Goal: Task Accomplishment & Management: Complete application form

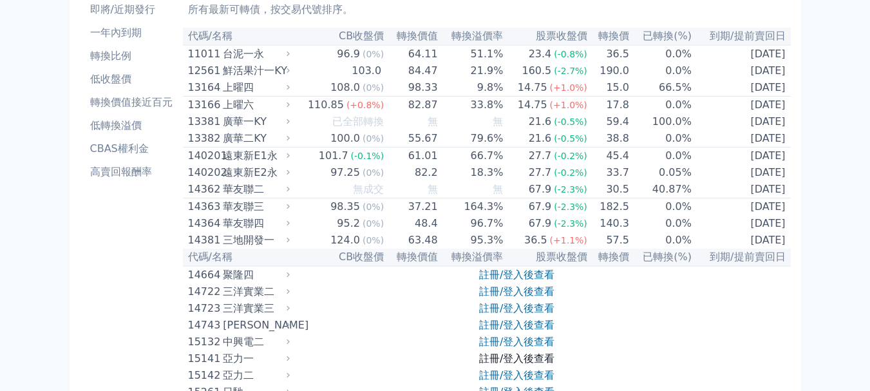
scroll to position [193, 0]
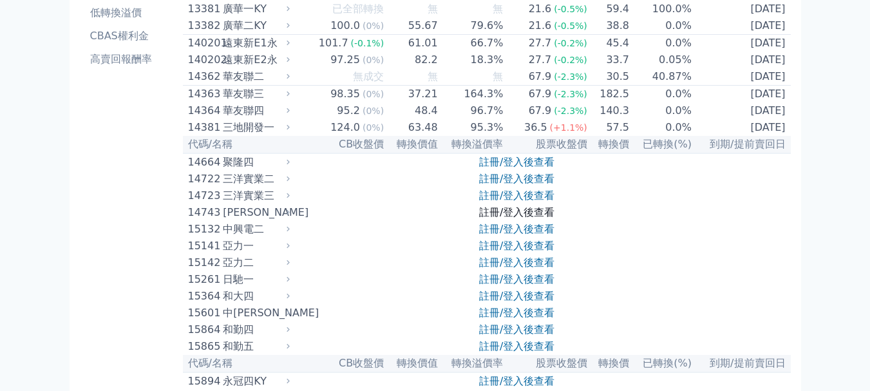
click at [501, 218] on link "註冊/登入後查看" at bounding box center [516, 212] width 75 height 12
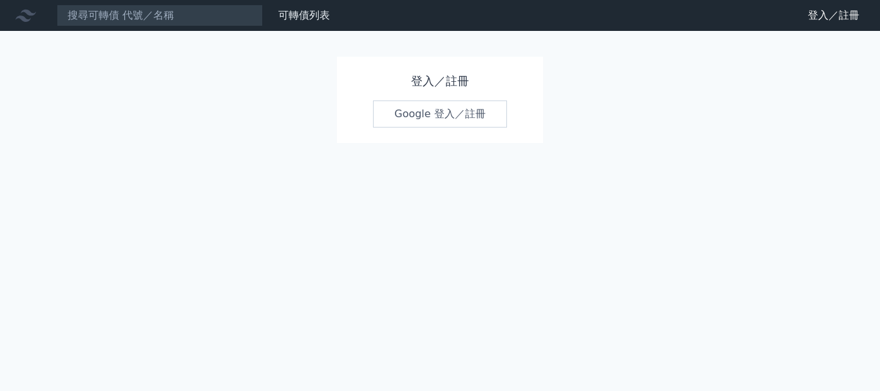
click at [445, 109] on link "Google 登入／註冊" at bounding box center [440, 113] width 134 height 27
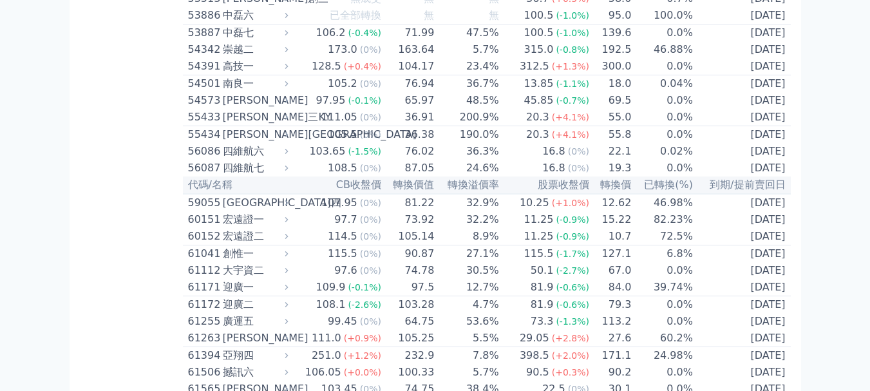
scroll to position [4378, 0]
